Goal: Communication & Community: Answer question/provide support

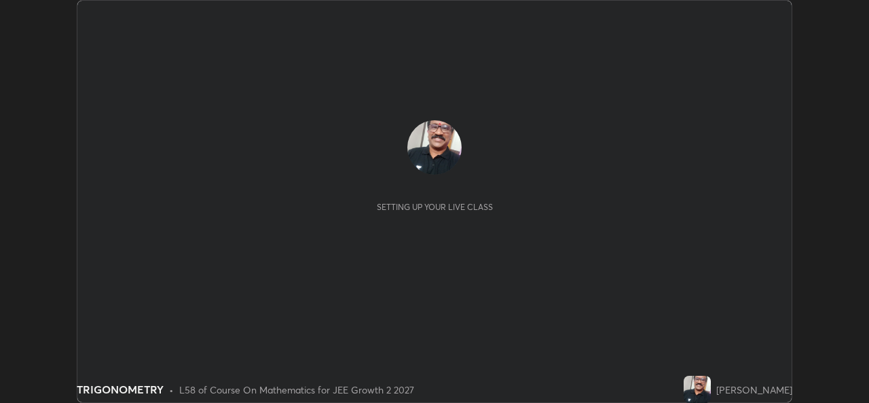
scroll to position [403, 868]
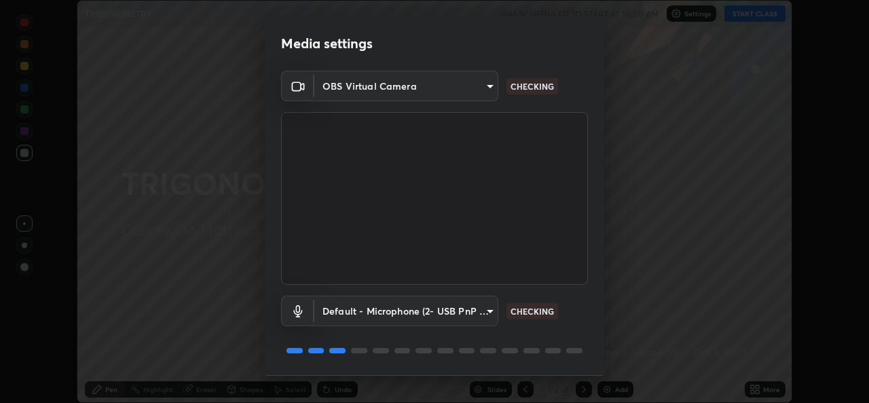
click at [487, 310] on body "Erase all TRIGONOMETRY WAS SCHEDULED TO START AT 10:00 AM Settings START CLASS …" at bounding box center [434, 201] width 869 height 403
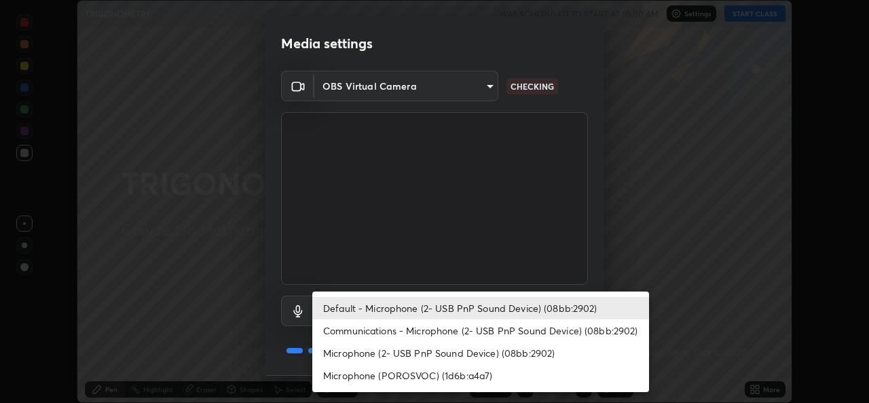
click at [501, 305] on li "Default - Microphone (2- USB PnP Sound Device) (08bb:2902)" at bounding box center [480, 308] width 337 height 22
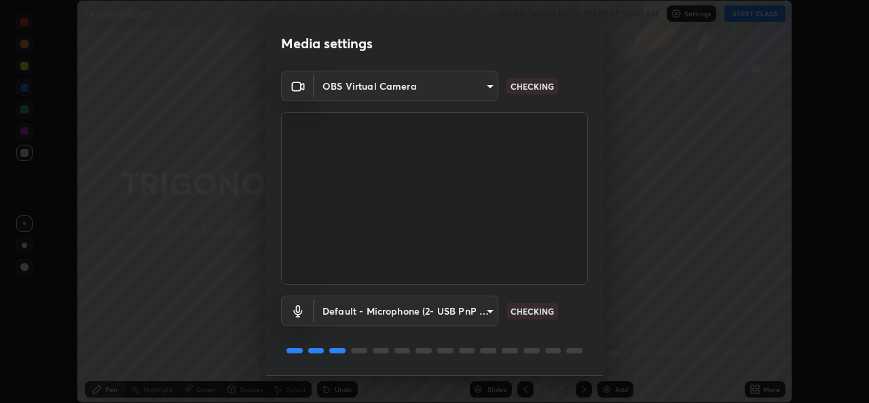
scroll to position [43, 0]
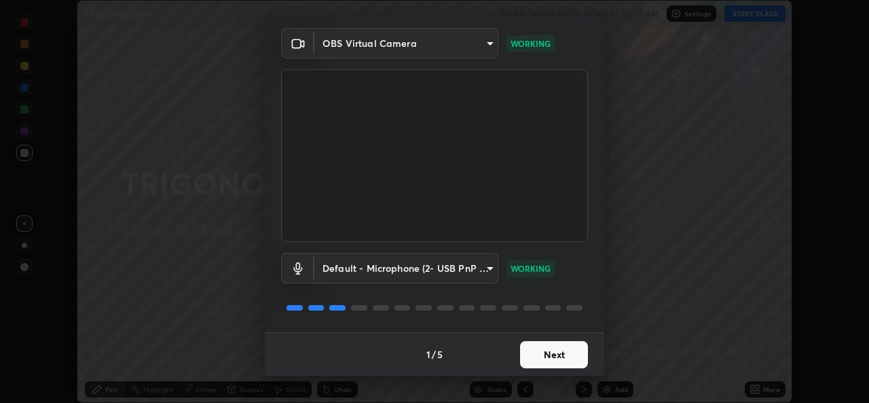
click at [545, 353] on button "Next" at bounding box center [554, 354] width 68 height 27
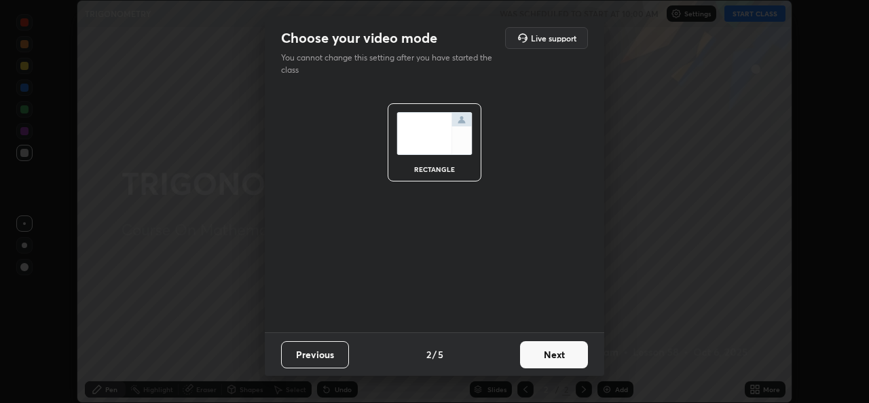
click at [559, 355] on button "Next" at bounding box center [554, 354] width 68 height 27
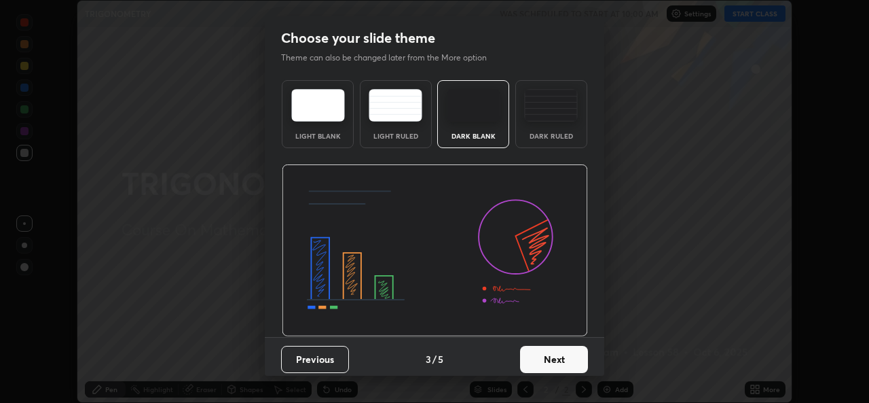
click at [559, 358] on button "Next" at bounding box center [554, 359] width 68 height 27
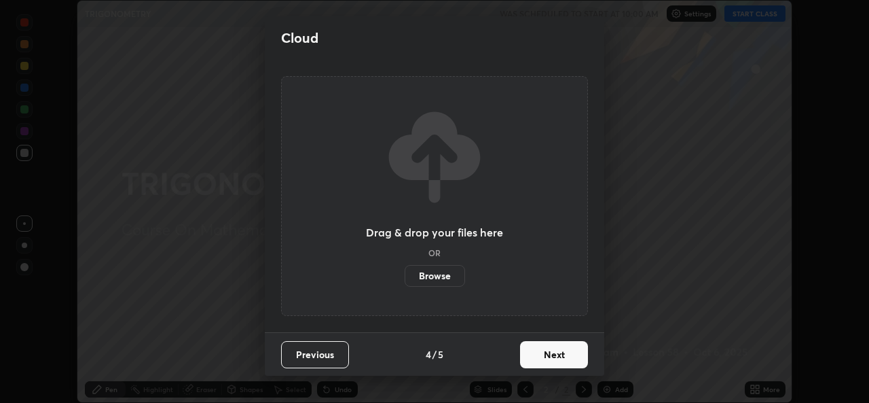
click at [561, 355] on button "Next" at bounding box center [554, 354] width 68 height 27
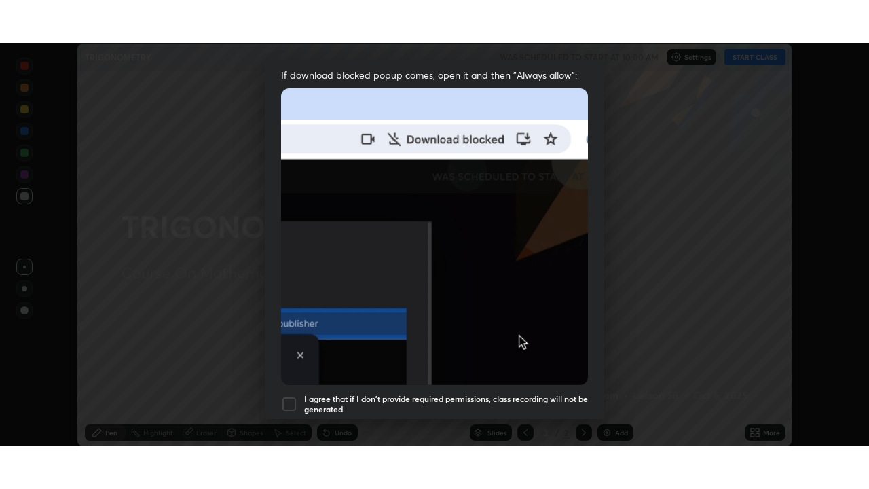
scroll to position [320, 0]
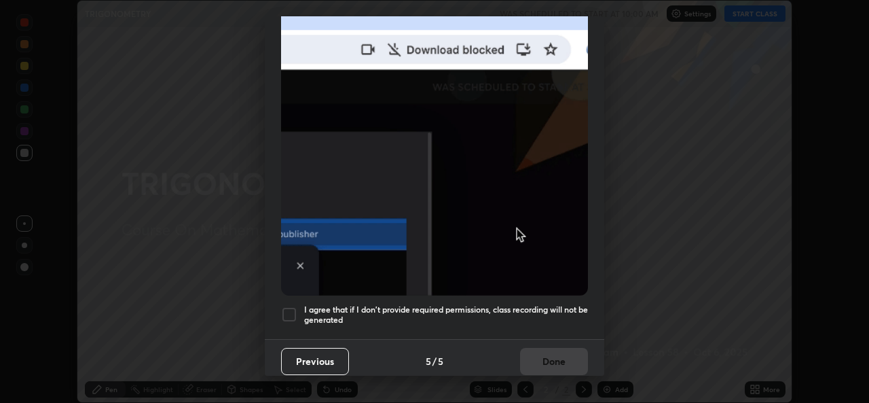
click at [289, 306] on div at bounding box center [289, 314] width 16 height 16
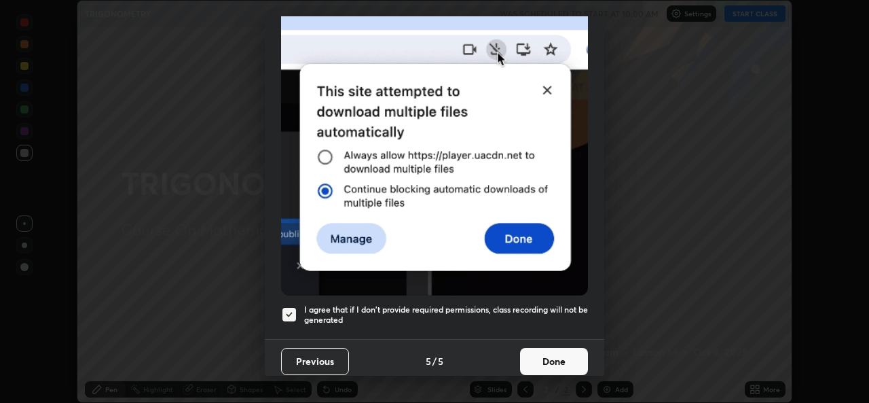
click at [557, 349] on button "Done" at bounding box center [554, 361] width 68 height 27
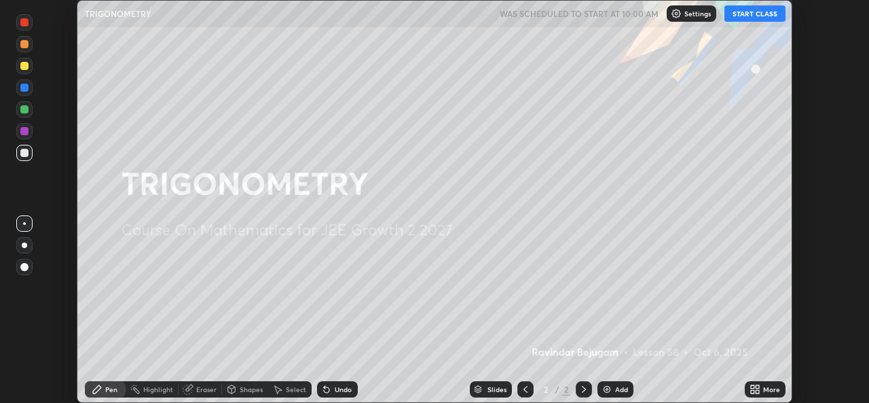
click at [737, 17] on button "START CLASS" at bounding box center [754, 13] width 61 height 16
click at [616, 391] on div "Add" at bounding box center [621, 389] width 13 height 7
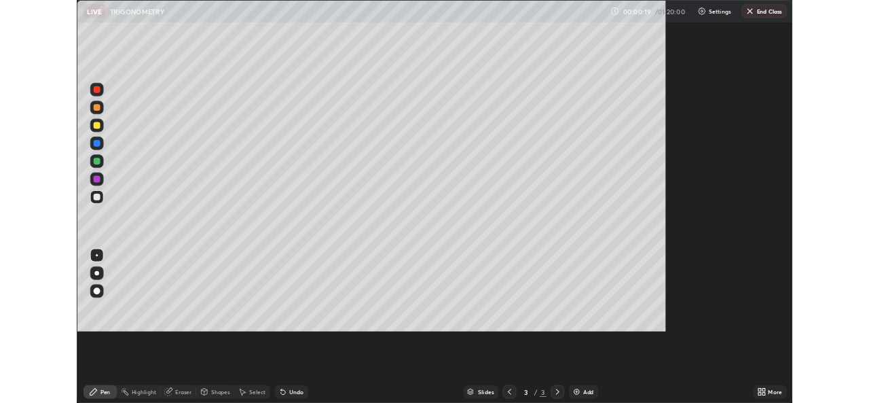
scroll to position [489, 869]
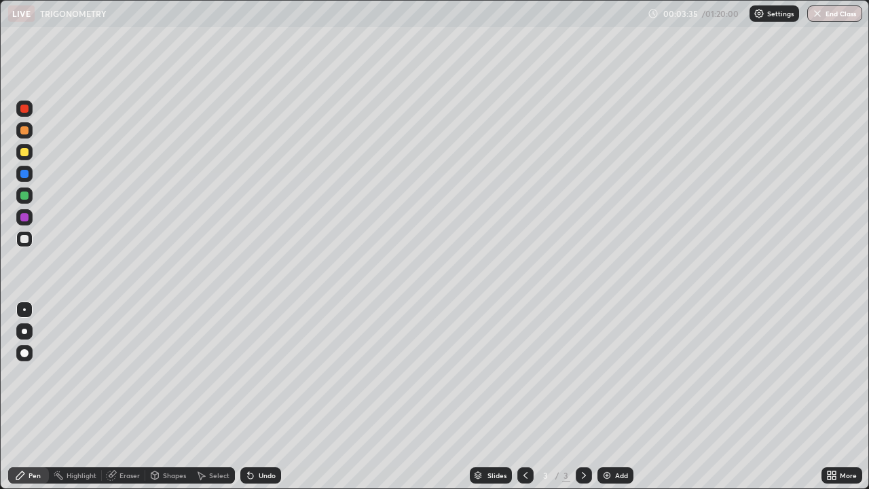
click at [834, 402] on icon at bounding box center [833, 472] width 3 height 3
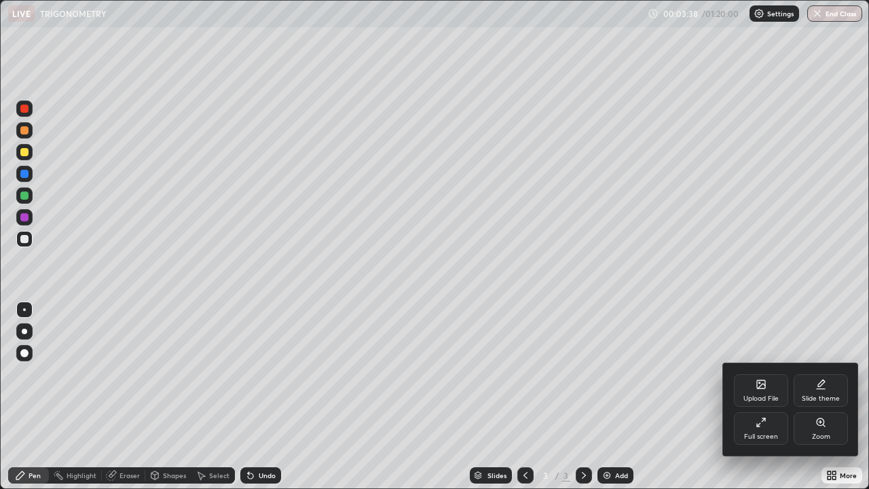
click at [759, 402] on icon at bounding box center [761, 422] width 11 height 11
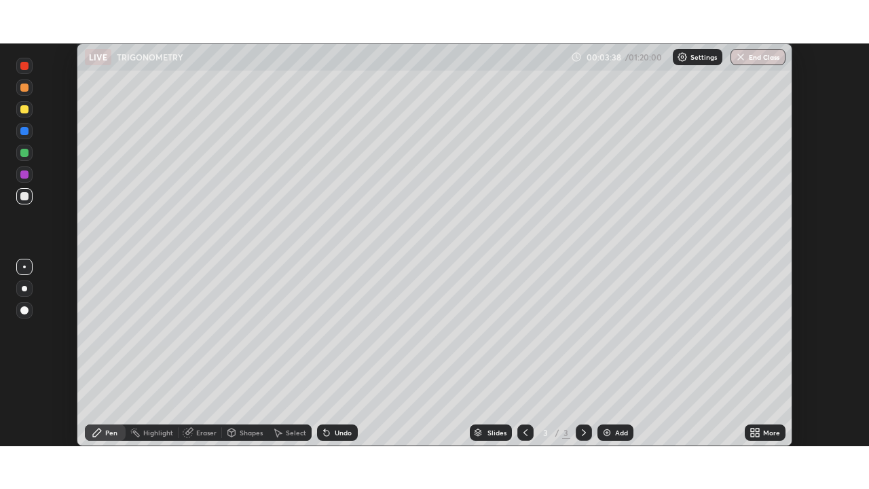
scroll to position [67493, 67027]
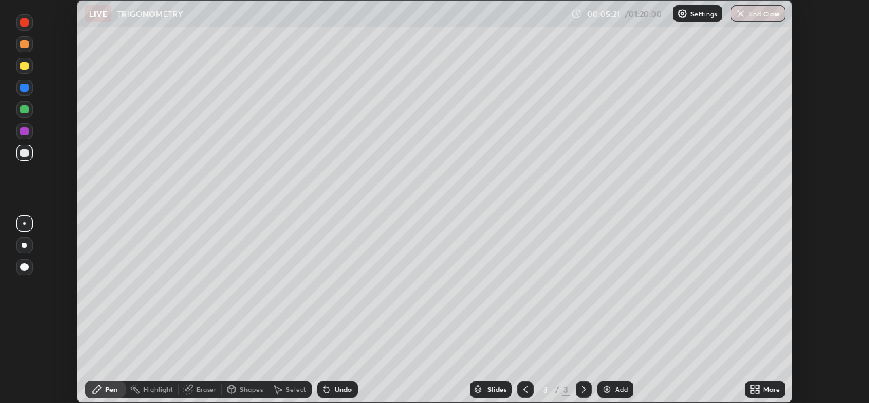
click at [752, 386] on icon at bounding box center [752, 386] width 3 height 3
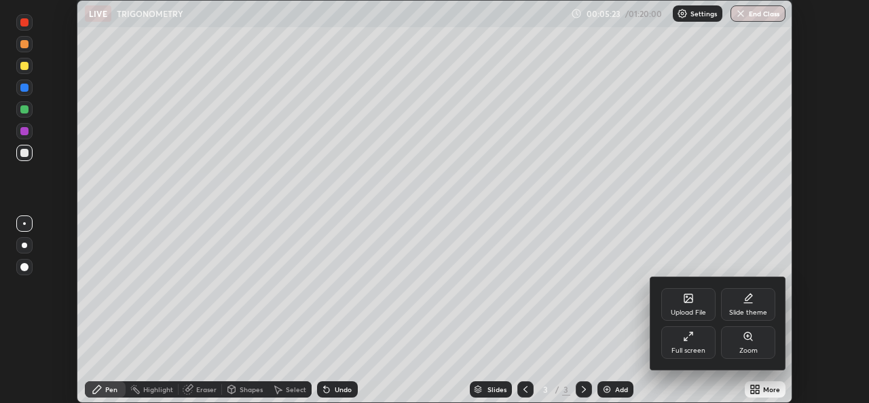
click at [696, 344] on div "Full screen" at bounding box center [688, 342] width 54 height 33
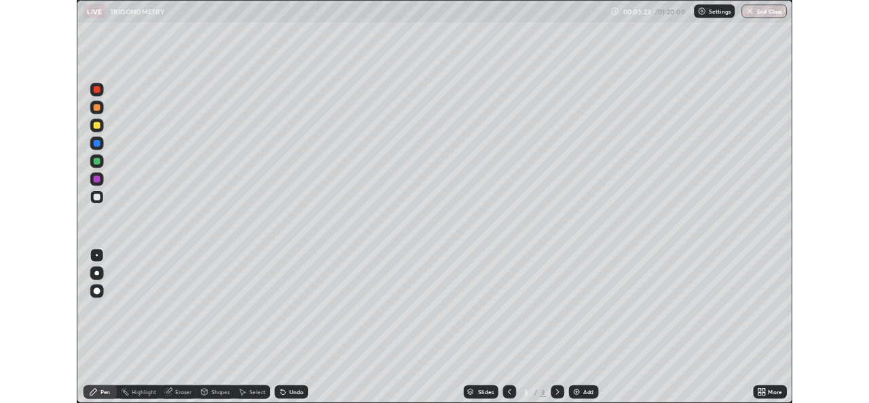
scroll to position [489, 869]
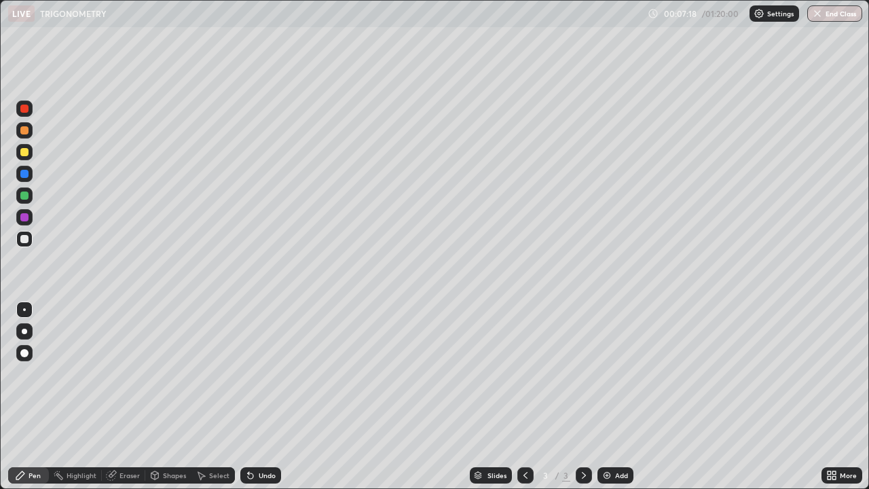
click at [834, 402] on icon at bounding box center [833, 477] width 3 height 3
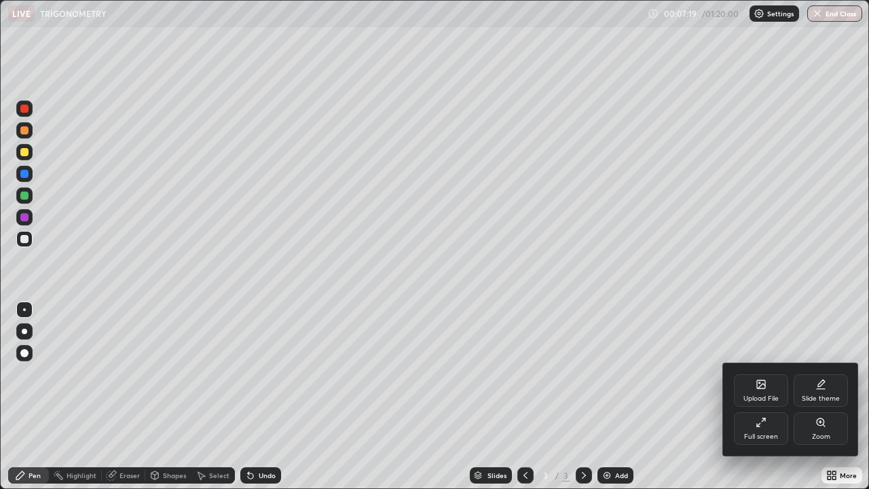
click at [766, 402] on icon at bounding box center [761, 422] width 11 height 11
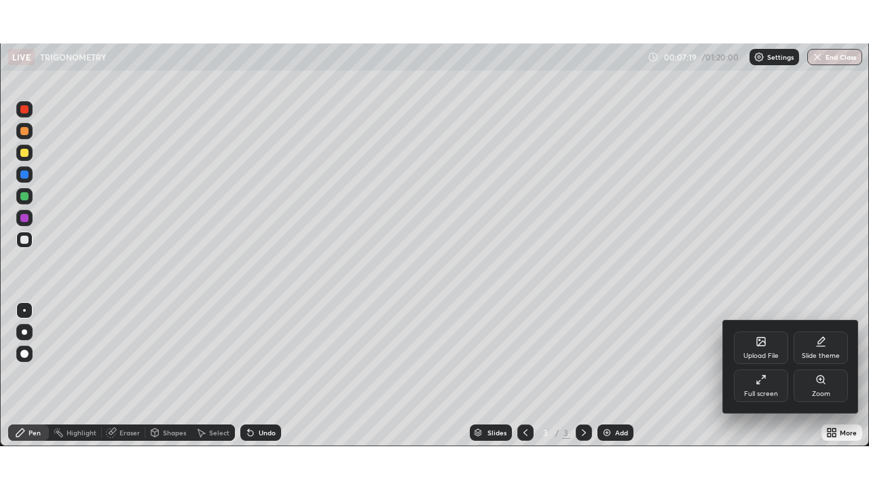
scroll to position [67493, 67027]
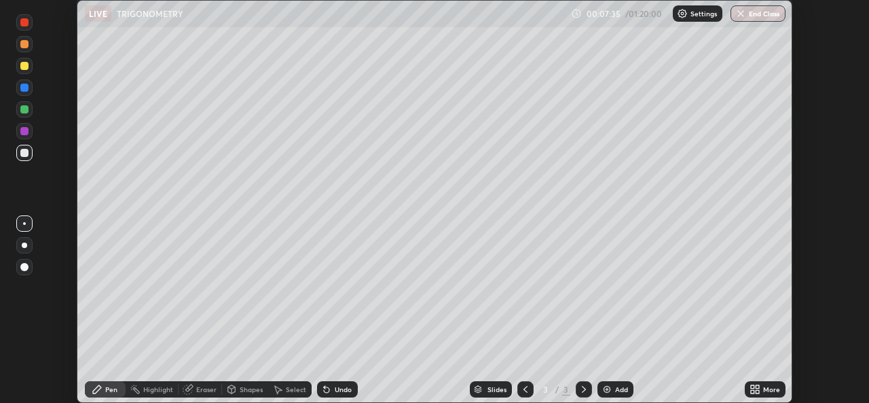
click at [757, 386] on icon at bounding box center [757, 386] width 3 height 3
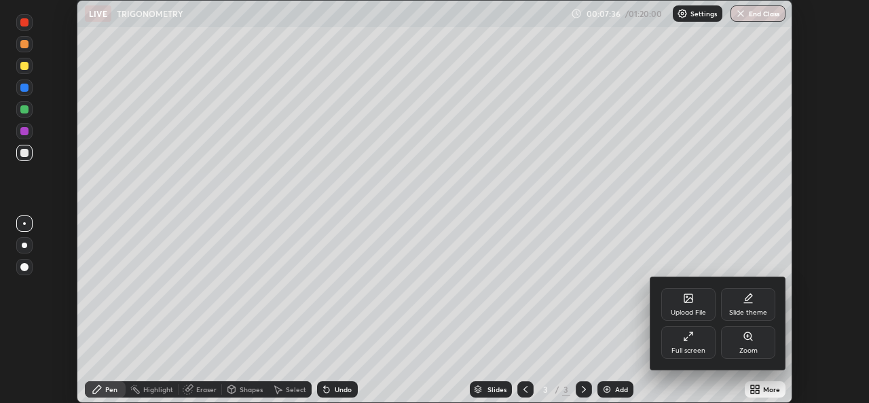
click at [692, 340] on icon at bounding box center [688, 336] width 11 height 11
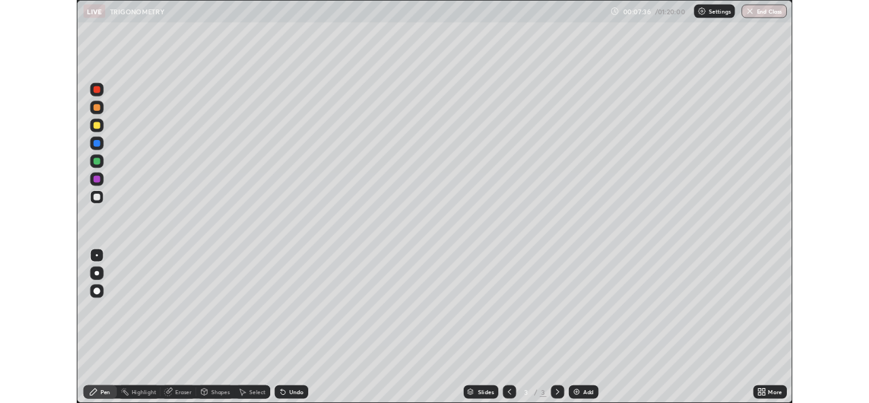
scroll to position [489, 869]
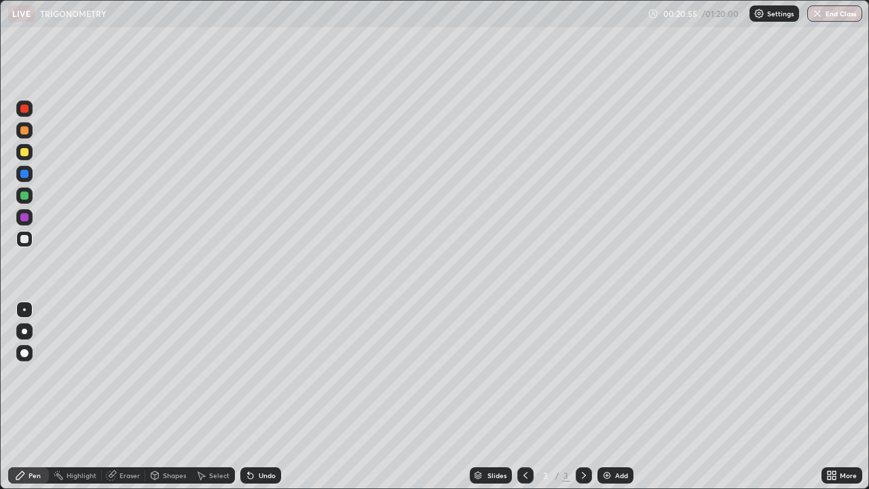
click at [855, 402] on div "More" at bounding box center [842, 475] width 41 height 27
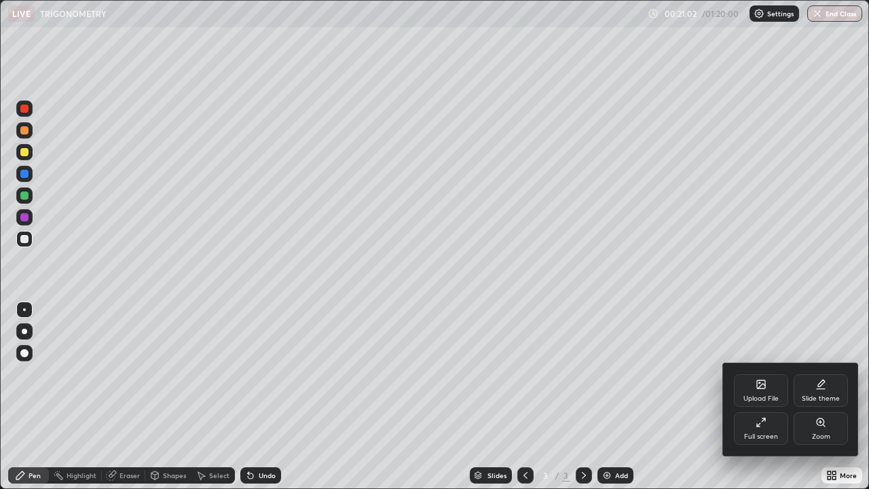
click at [644, 402] on div at bounding box center [434, 244] width 869 height 489
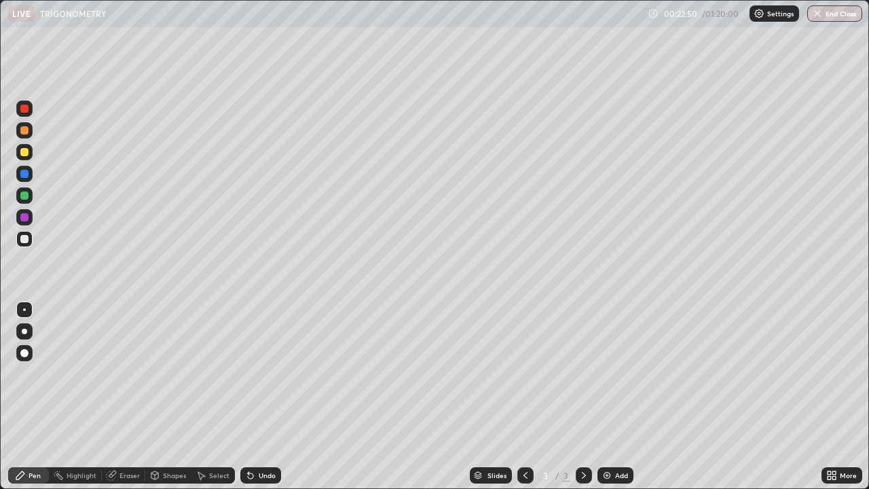
click at [611, 402] on div "Add" at bounding box center [615, 475] width 36 height 16
click at [26, 115] on div at bounding box center [24, 108] width 16 height 16
click at [24, 246] on div at bounding box center [24, 239] width 16 height 16
click at [24, 240] on div at bounding box center [24, 239] width 8 height 8
click at [128, 402] on div "Eraser" at bounding box center [129, 475] width 20 height 7
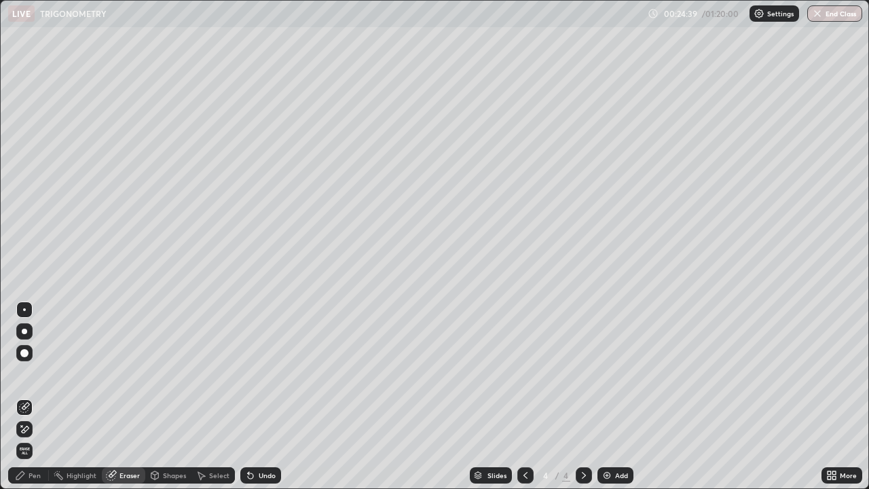
click at [36, 402] on div "Pen" at bounding box center [28, 475] width 41 height 16
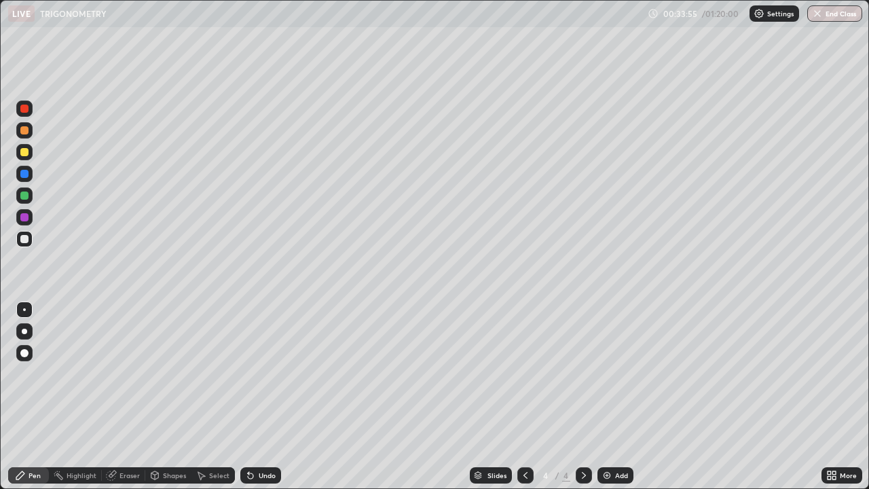
click at [606, 402] on img at bounding box center [607, 475] width 11 height 11
click at [31, 107] on div at bounding box center [24, 108] width 16 height 16
click at [25, 238] on div at bounding box center [24, 239] width 8 height 8
click at [125, 402] on div "Eraser" at bounding box center [129, 475] width 20 height 7
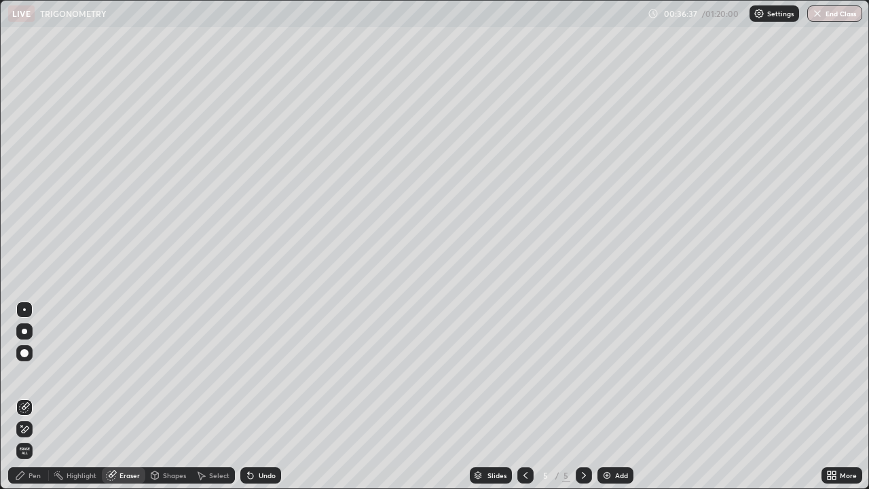
click at [36, 402] on div "Pen" at bounding box center [35, 475] width 12 height 7
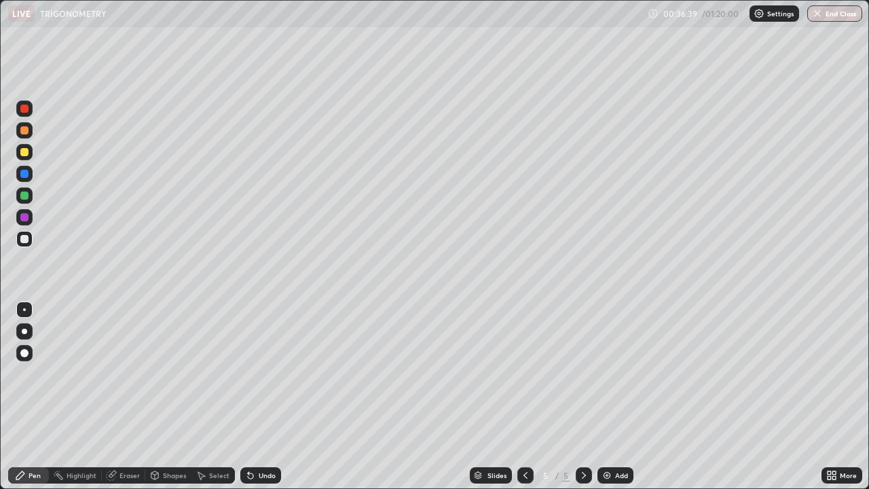
click at [35, 402] on div "Pen" at bounding box center [35, 475] width 12 height 7
click at [268, 402] on div "Undo" at bounding box center [267, 475] width 17 height 7
click at [272, 402] on div "Undo" at bounding box center [267, 475] width 17 height 7
click at [267, 402] on div "Undo" at bounding box center [267, 475] width 17 height 7
click at [27, 217] on div at bounding box center [24, 217] width 8 height 8
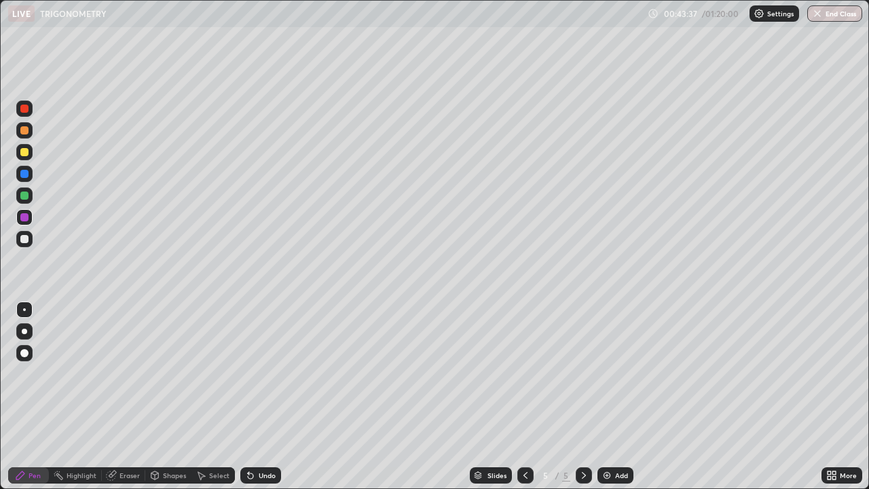
click at [608, 402] on img at bounding box center [607, 475] width 11 height 11
click at [22, 238] on div at bounding box center [24, 239] width 8 height 8
click at [259, 402] on div "Undo" at bounding box center [267, 475] width 17 height 7
click at [263, 402] on div "Undo" at bounding box center [267, 475] width 17 height 7
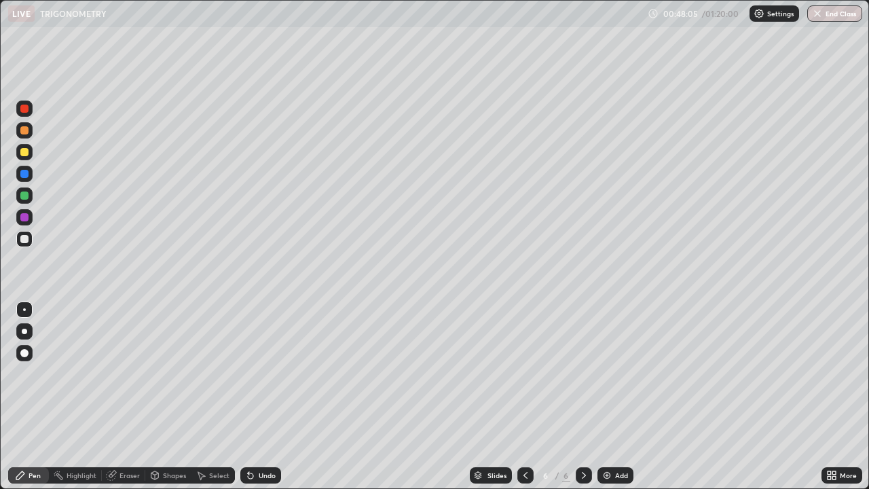
click at [264, 402] on div "Undo" at bounding box center [267, 475] width 17 height 7
click at [266, 402] on div "Undo" at bounding box center [267, 475] width 17 height 7
click at [264, 402] on div "Undo" at bounding box center [267, 475] width 17 height 7
click at [261, 402] on div "Undo" at bounding box center [267, 475] width 17 height 7
click at [18, 217] on div at bounding box center [24, 217] width 16 height 16
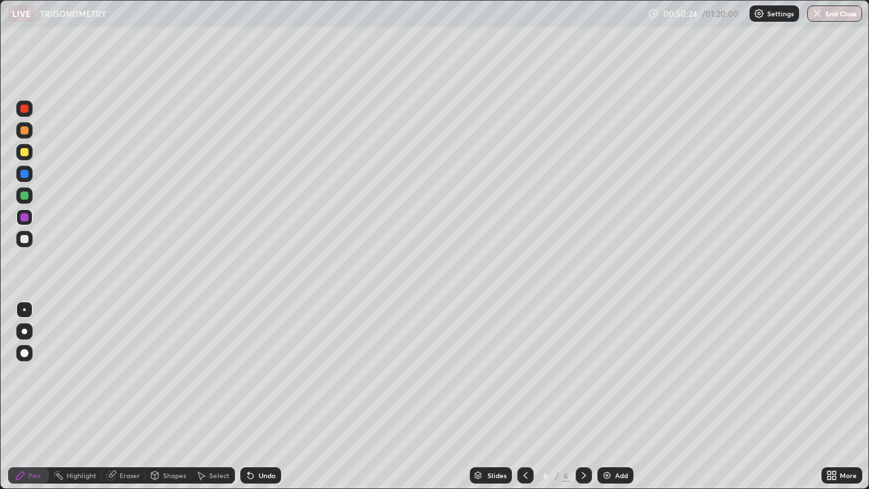
click at [31, 236] on div at bounding box center [24, 239] width 16 height 16
click at [611, 402] on div "Add" at bounding box center [615, 475] width 36 height 16
click at [25, 217] on div at bounding box center [24, 217] width 8 height 8
click at [30, 239] on div at bounding box center [24, 239] width 16 height 16
click at [604, 402] on img at bounding box center [607, 475] width 11 height 11
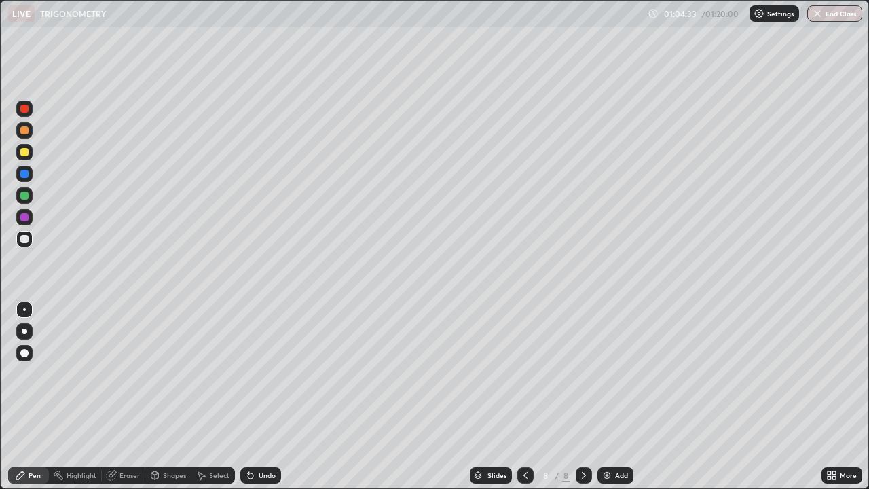
click at [31, 217] on div at bounding box center [24, 217] width 16 height 16
click at [24, 240] on div at bounding box center [24, 239] width 8 height 8
click at [123, 402] on div "Eraser" at bounding box center [129, 475] width 20 height 7
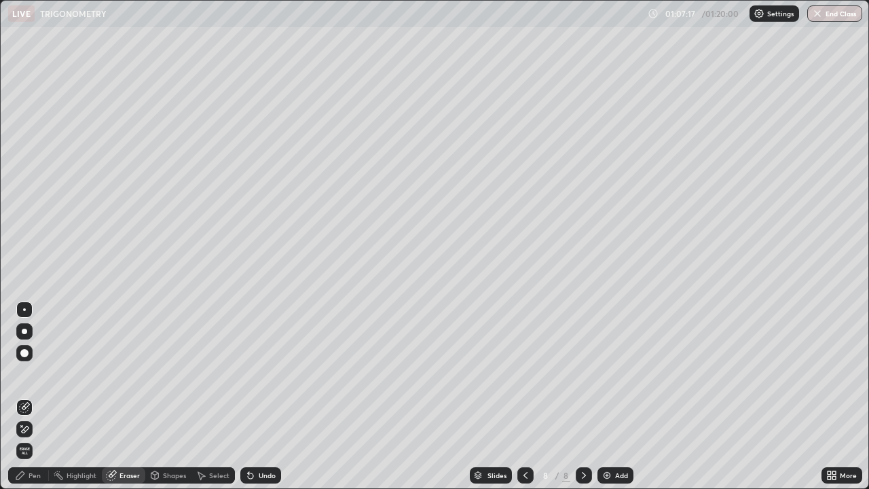
click at [31, 402] on div "Pen" at bounding box center [35, 475] width 12 height 7
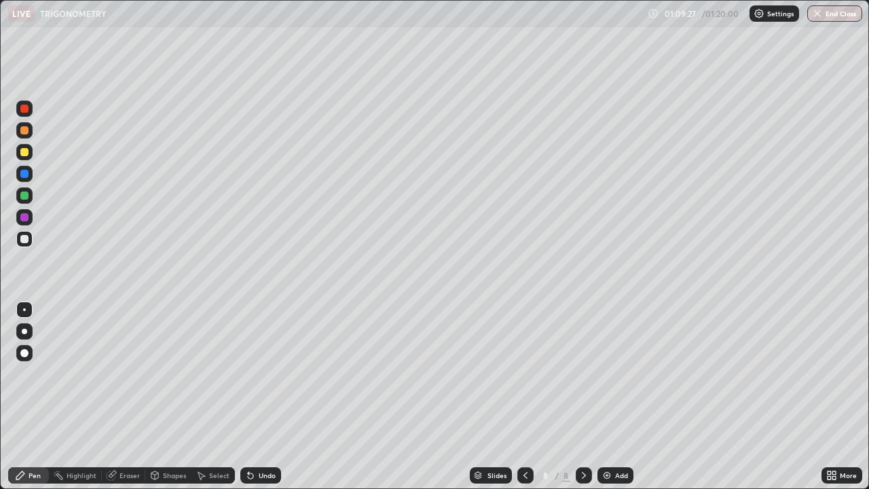
click at [24, 218] on div at bounding box center [24, 217] width 8 height 8
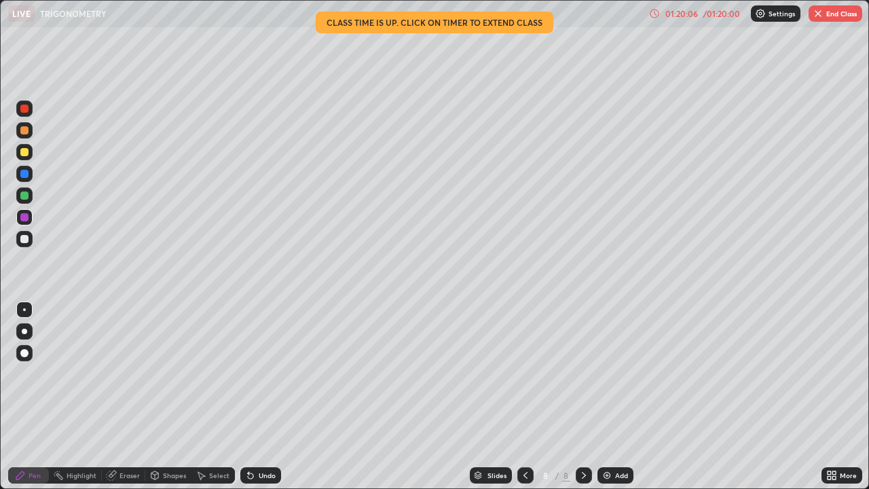
click at [830, 18] on button "End Class" at bounding box center [836, 13] width 54 height 16
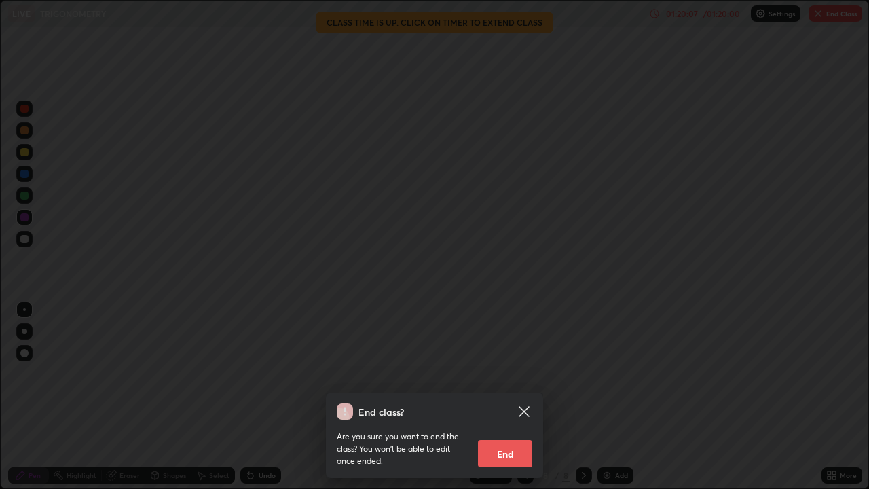
click at [515, 402] on button "End" at bounding box center [505, 453] width 54 height 27
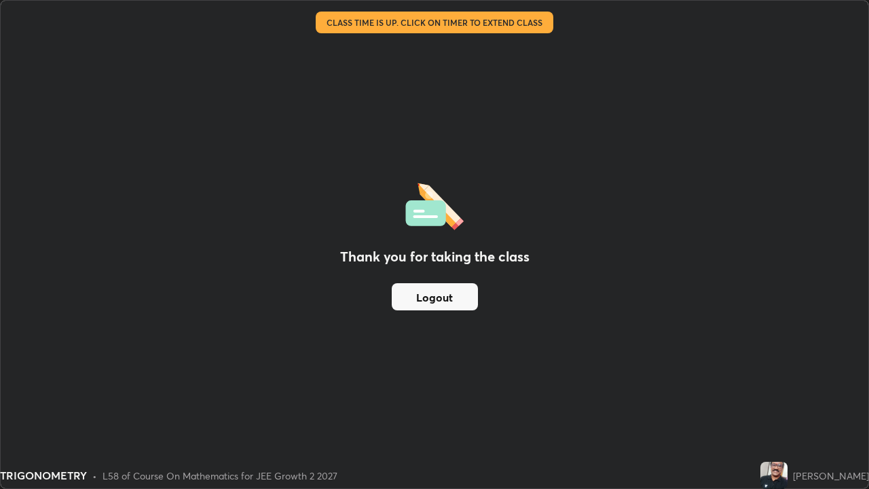
click at [760, 402] on img at bounding box center [773, 475] width 27 height 27
click at [765, 402] on img at bounding box center [773, 475] width 27 height 27
click at [766, 402] on img at bounding box center [773, 475] width 27 height 27
click at [483, 402] on div "Thank you for taking the class Logout" at bounding box center [435, 244] width 868 height 487
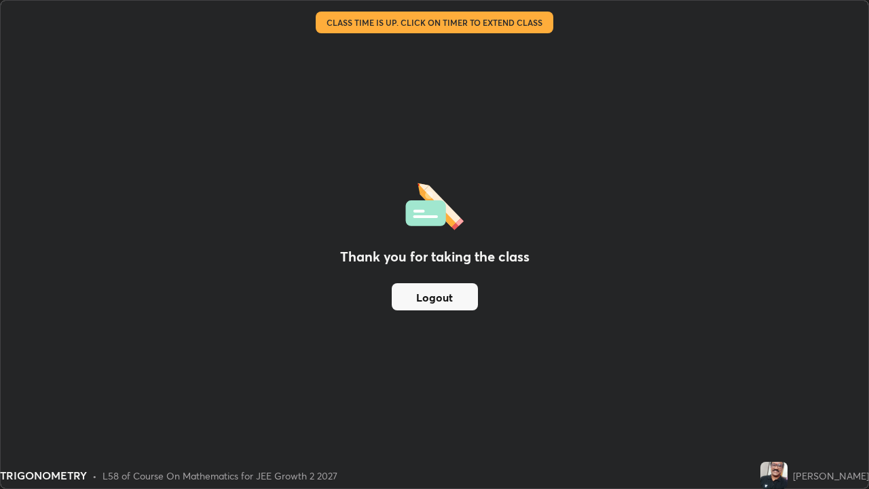
click at [431, 296] on button "Logout" at bounding box center [435, 296] width 86 height 27
click at [431, 300] on button "Logout" at bounding box center [435, 296] width 86 height 27
click at [431, 303] on button "Logout" at bounding box center [435, 296] width 86 height 27
click at [430, 302] on button "Logout" at bounding box center [435, 296] width 86 height 27
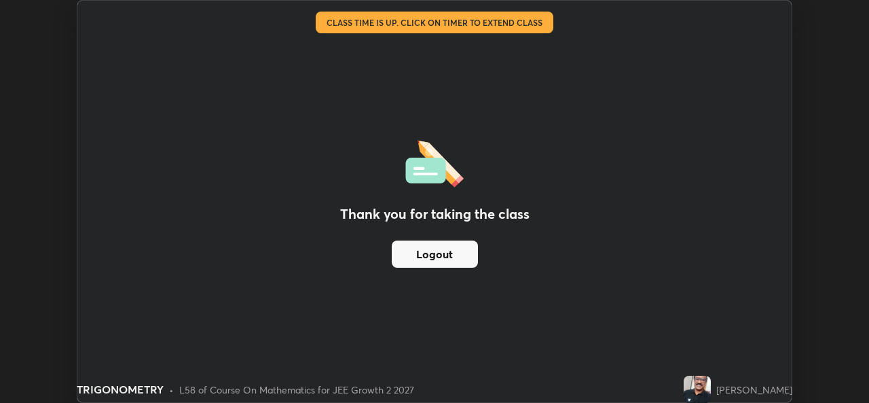
scroll to position [67493, 67027]
click at [452, 260] on button "Logout" at bounding box center [435, 253] width 86 height 27
click at [445, 261] on button "Logout" at bounding box center [435, 253] width 86 height 27
click at [468, 259] on button "Logout" at bounding box center [435, 253] width 86 height 27
click at [460, 252] on button "Logout" at bounding box center [435, 253] width 86 height 27
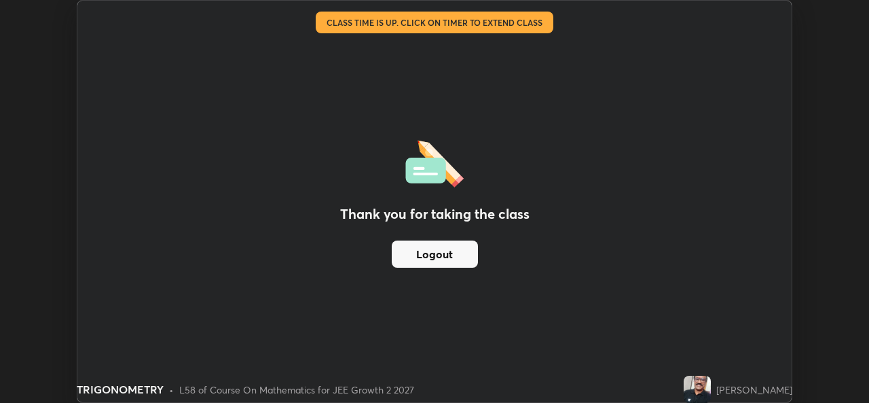
click at [786, 387] on div "[PERSON_NAME]" at bounding box center [754, 389] width 76 height 14
click at [608, 265] on div "Thank you for taking the class Logout" at bounding box center [434, 201] width 714 height 401
click at [447, 259] on button "Logout" at bounding box center [435, 253] width 86 height 27
